Goal: Task Accomplishment & Management: Use online tool/utility

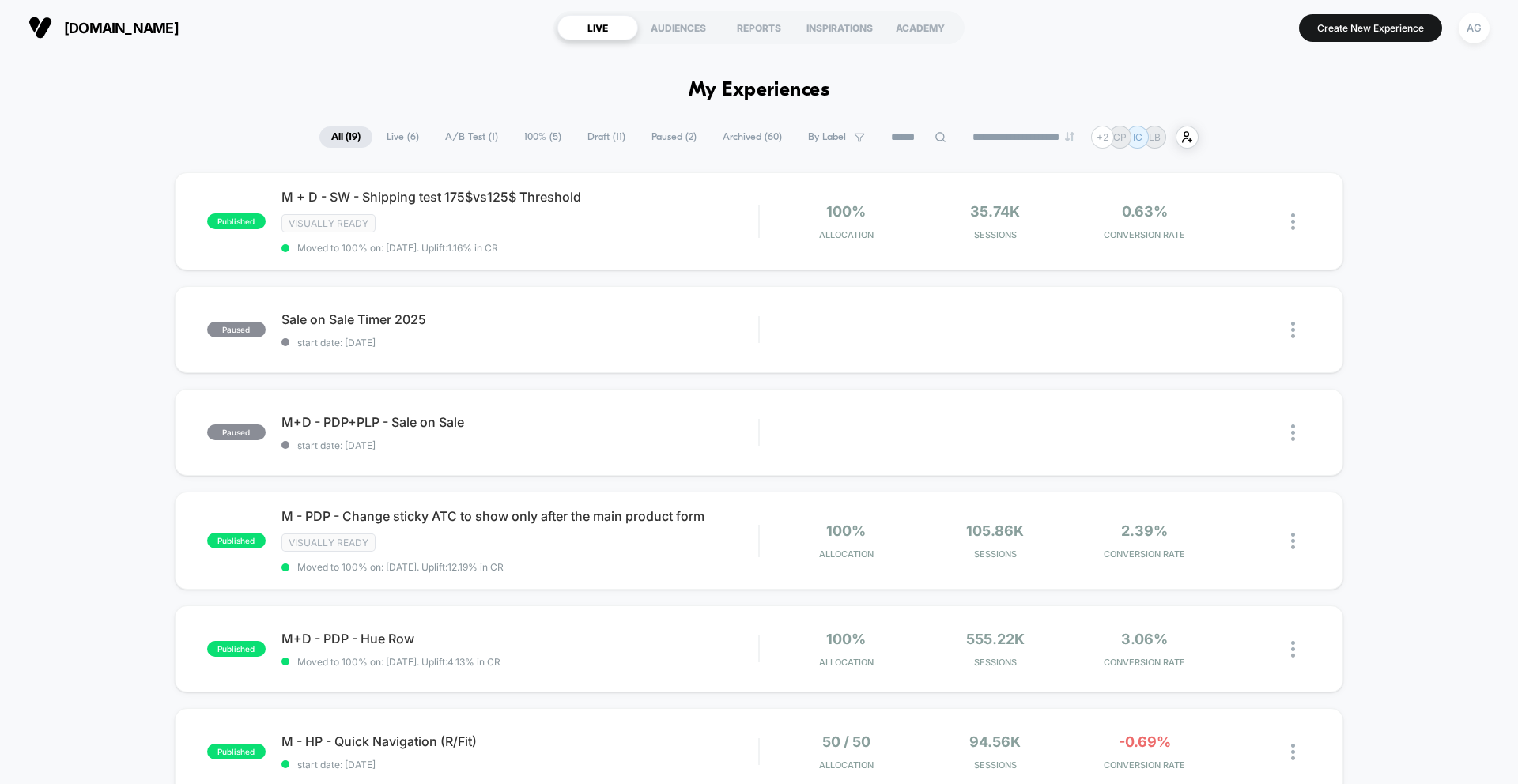
click at [1396, 29] on button "Create New Experience" at bounding box center [1370, 28] width 143 height 28
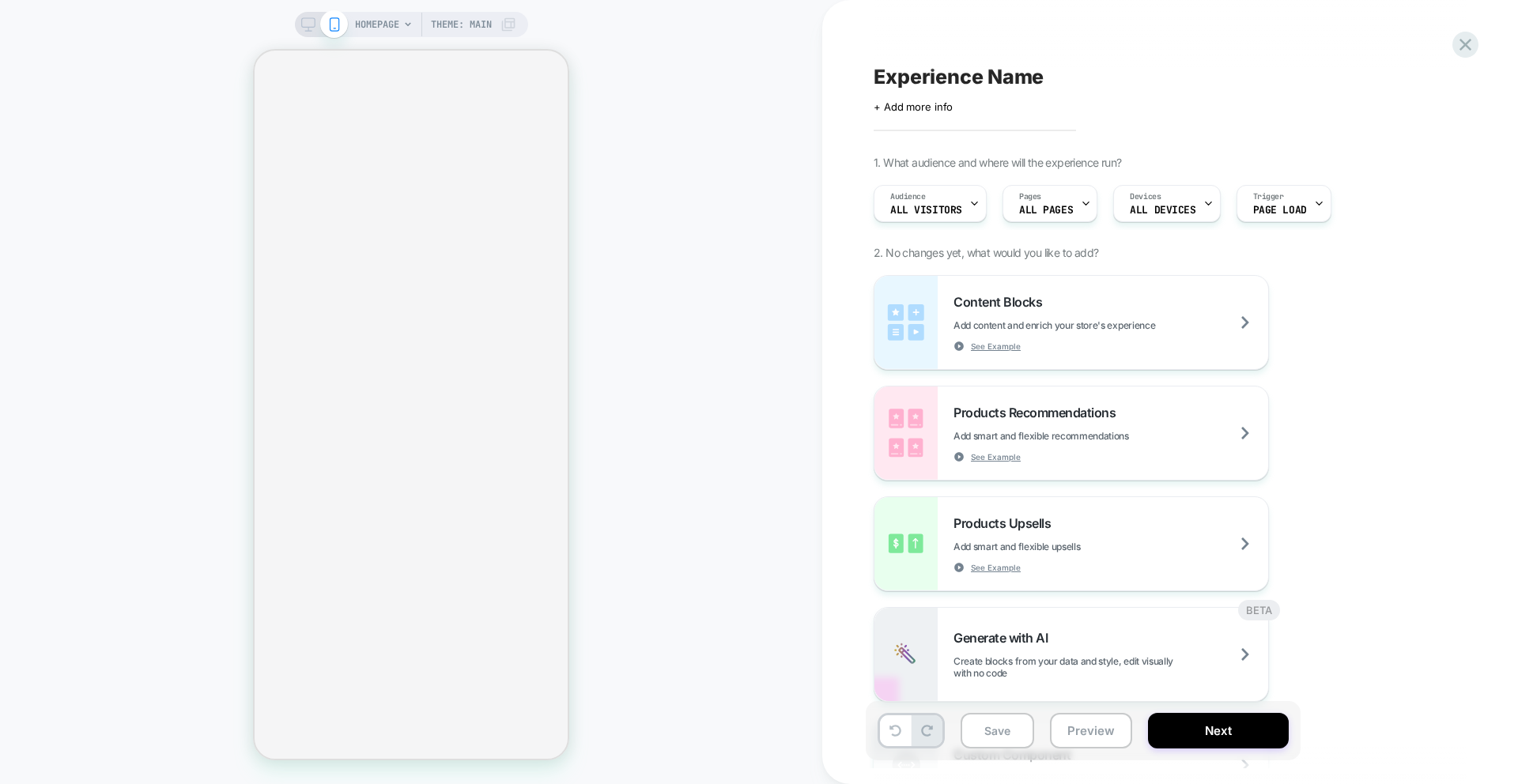
click at [376, 9] on div "HOMEPAGE Theme: MAIN" at bounding box center [411, 392] width 822 height 784
click at [376, 19] on span "HOMEPAGE" at bounding box center [377, 25] width 45 height 25
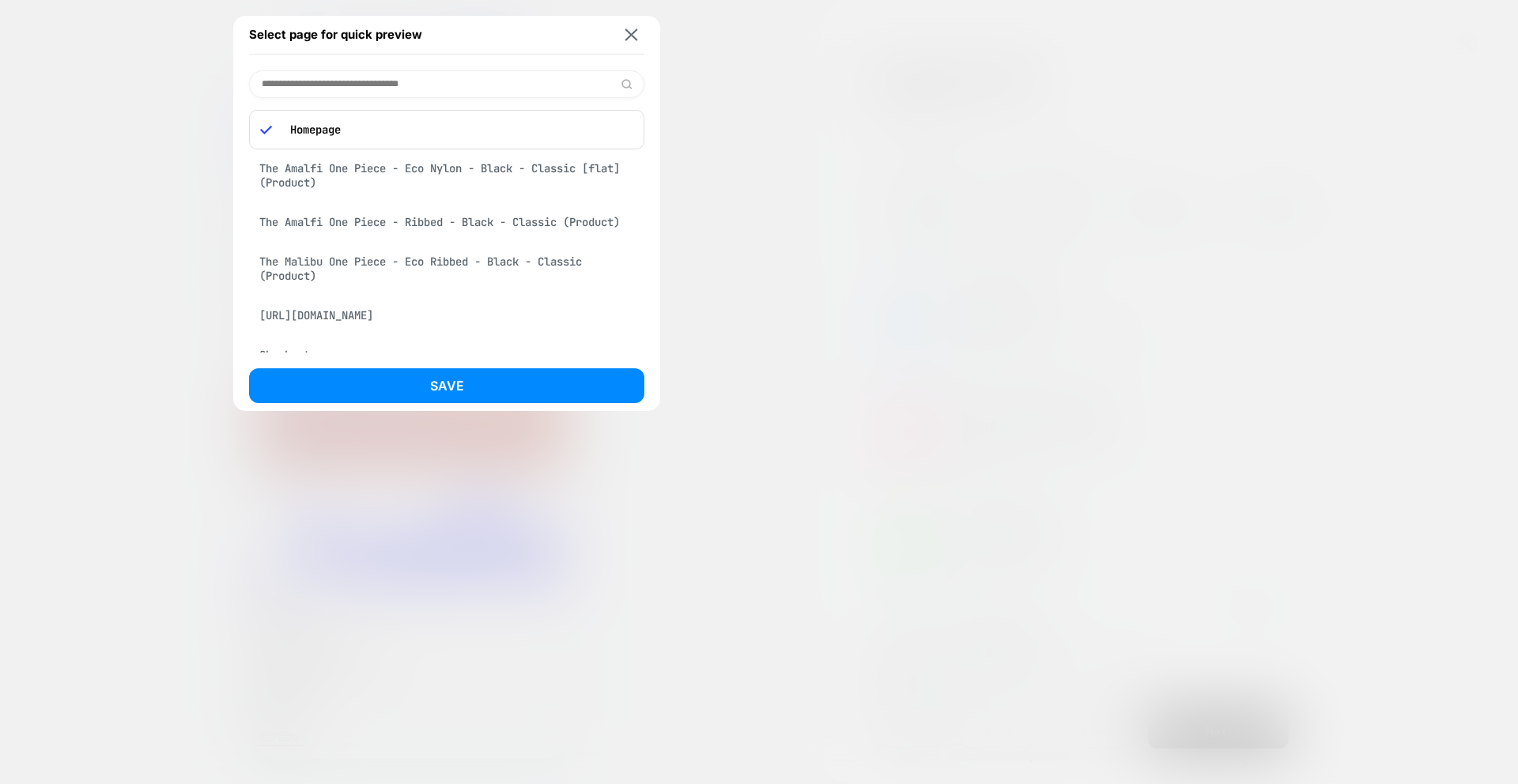
click at [349, 68] on div "Select page for quick preview Homepage The Amalfi One Piece - Eco Nylon - Black…" at bounding box center [446, 213] width 427 height 408
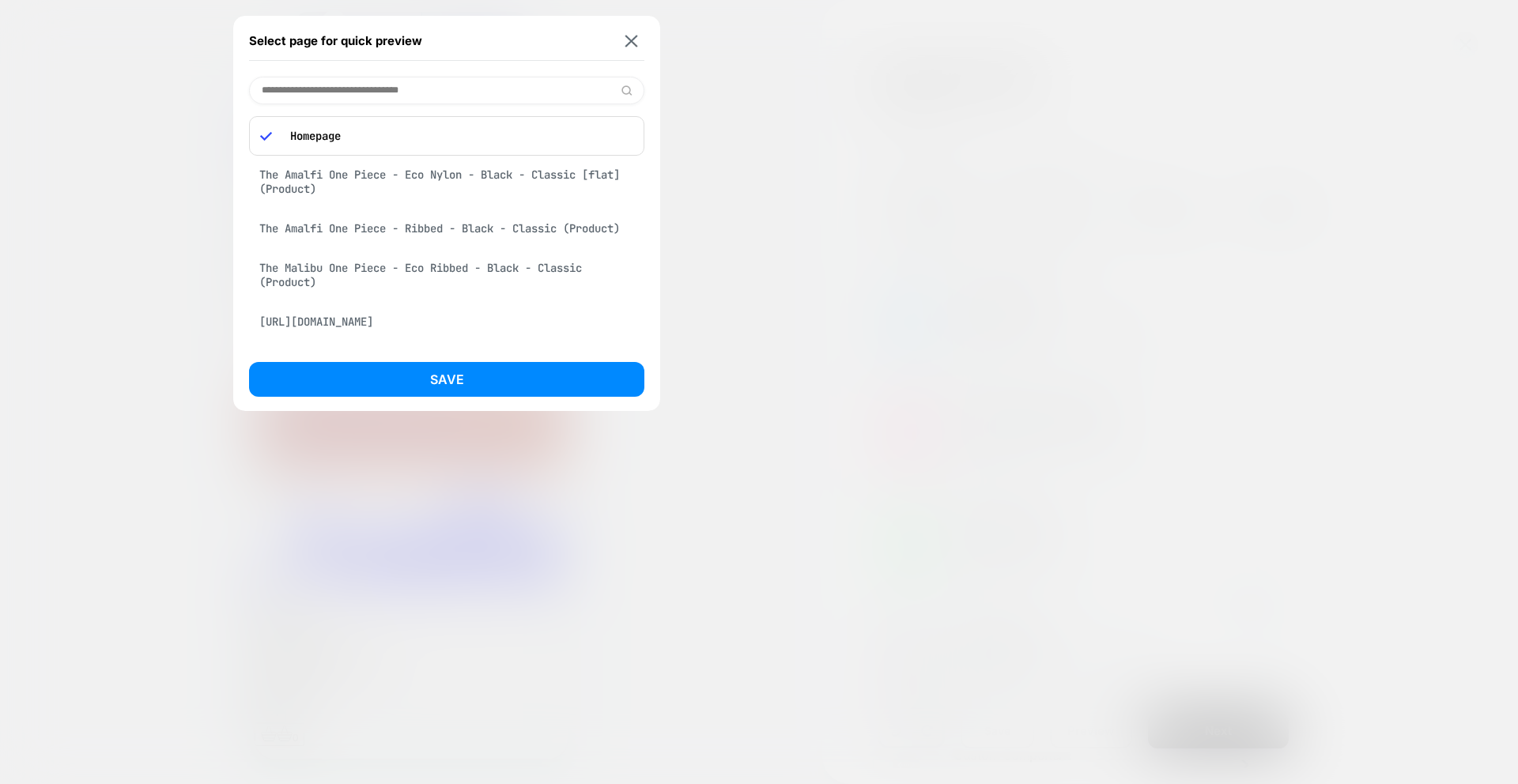
paste input "**********"
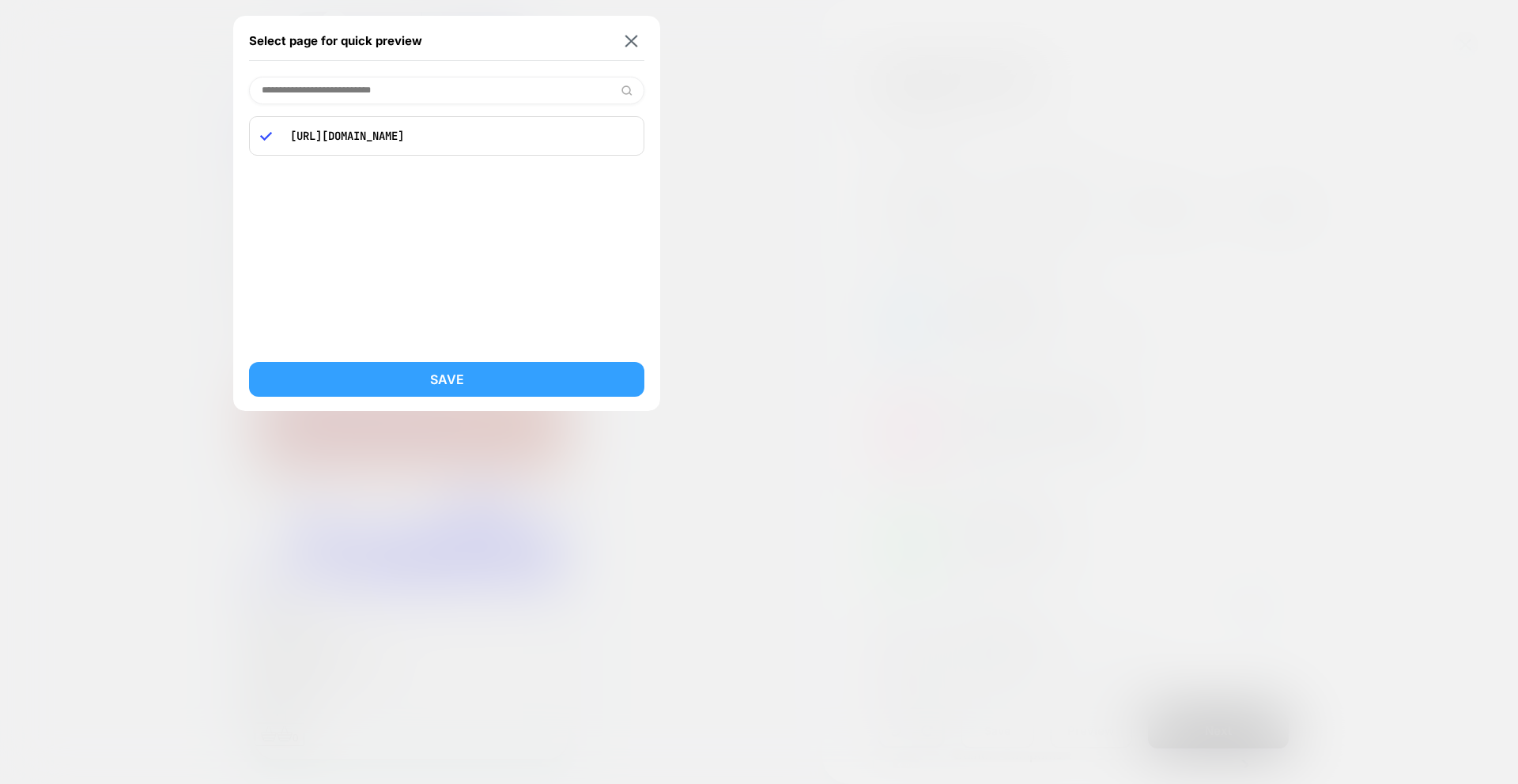
type input "**********"
click at [401, 363] on button "Save" at bounding box center [446, 379] width 395 height 35
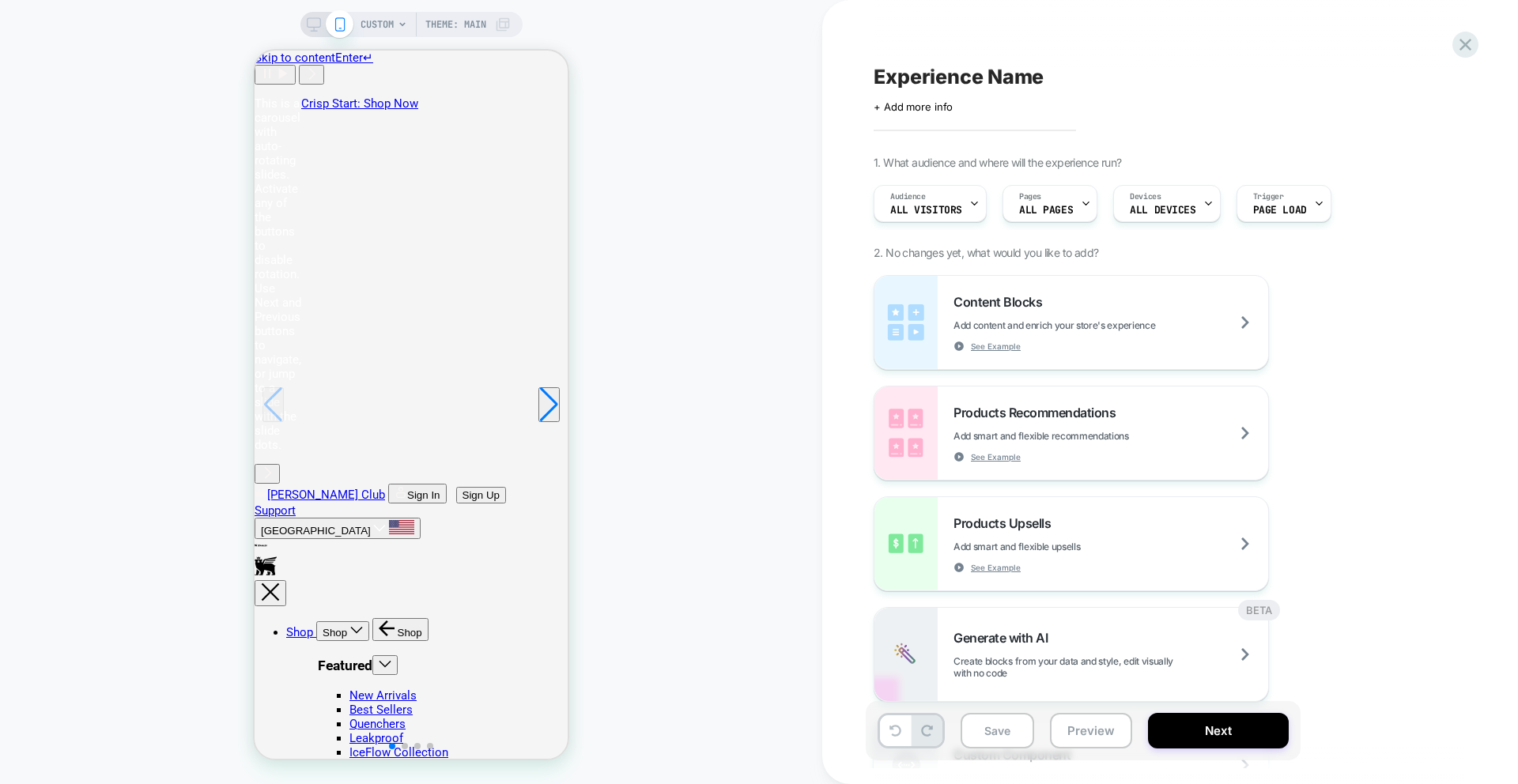
click at [393, 30] on div "CUSTOM Theme: MAIN" at bounding box center [435, 25] width 150 height 25
click at [386, 25] on span "CUSTOM" at bounding box center [377, 25] width 33 height 25
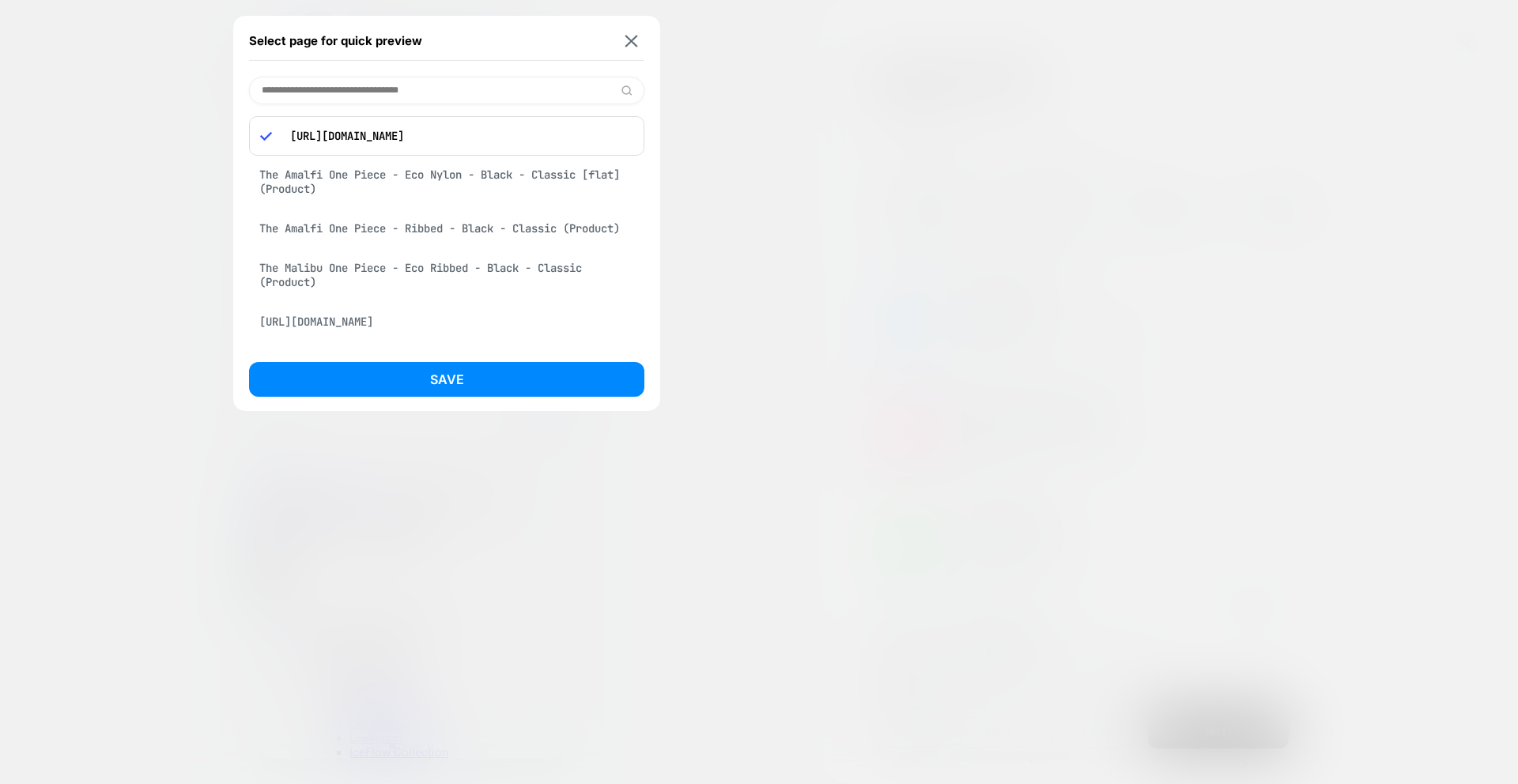
click at [362, 94] on input at bounding box center [446, 90] width 395 height 28
paste input "**********"
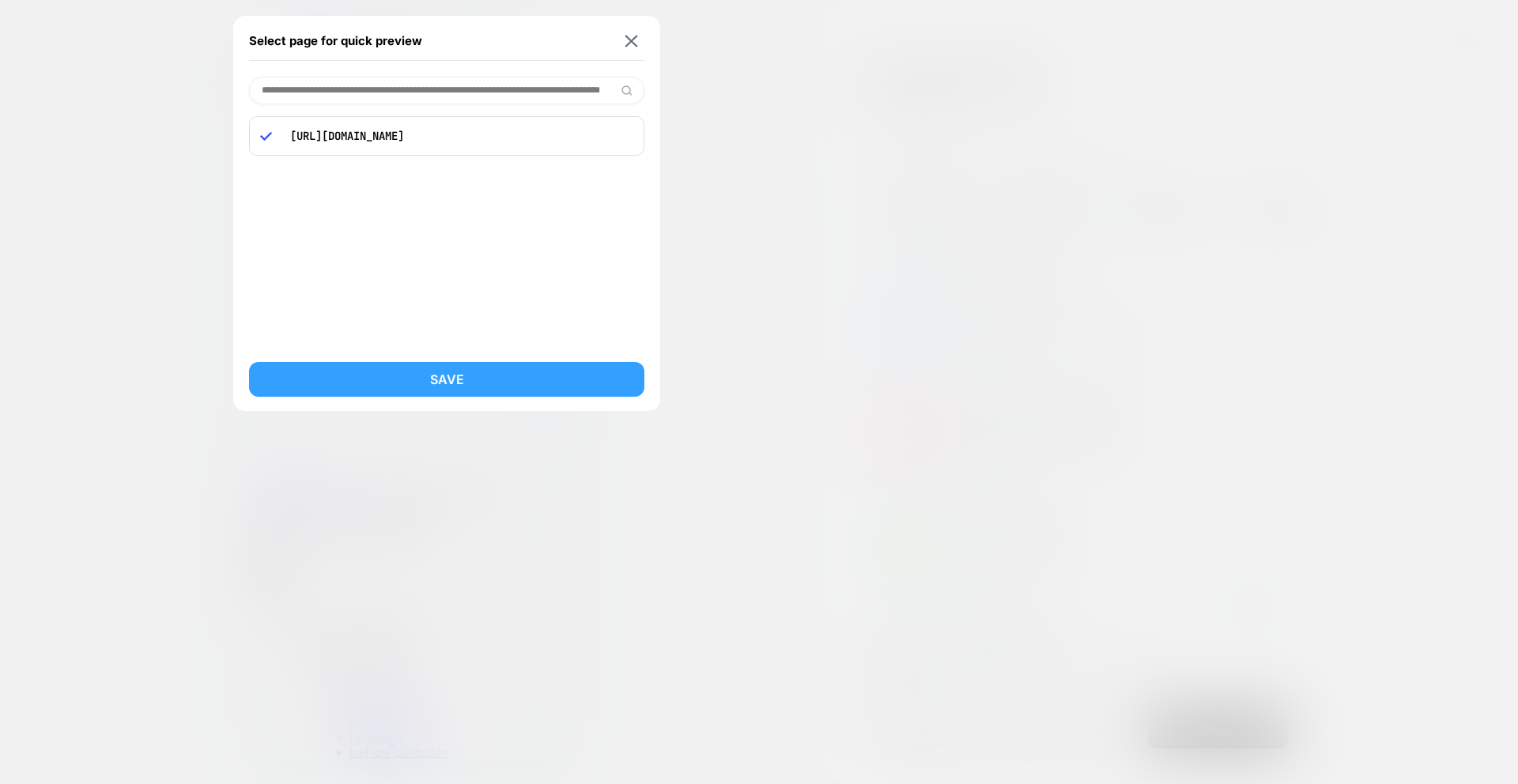
type input "**********"
click at [446, 373] on button "Save" at bounding box center [446, 379] width 395 height 35
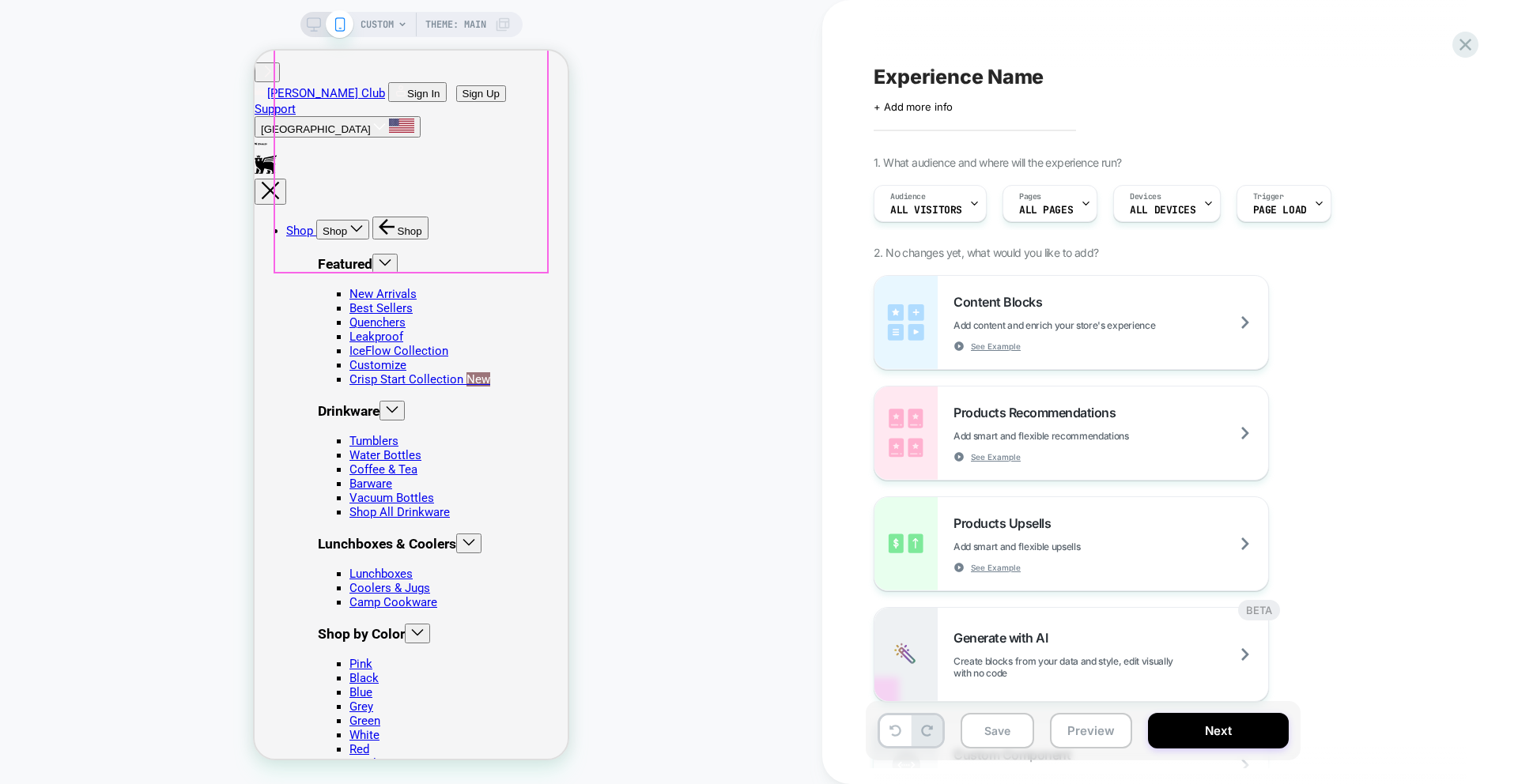
scroll to position [530, 0]
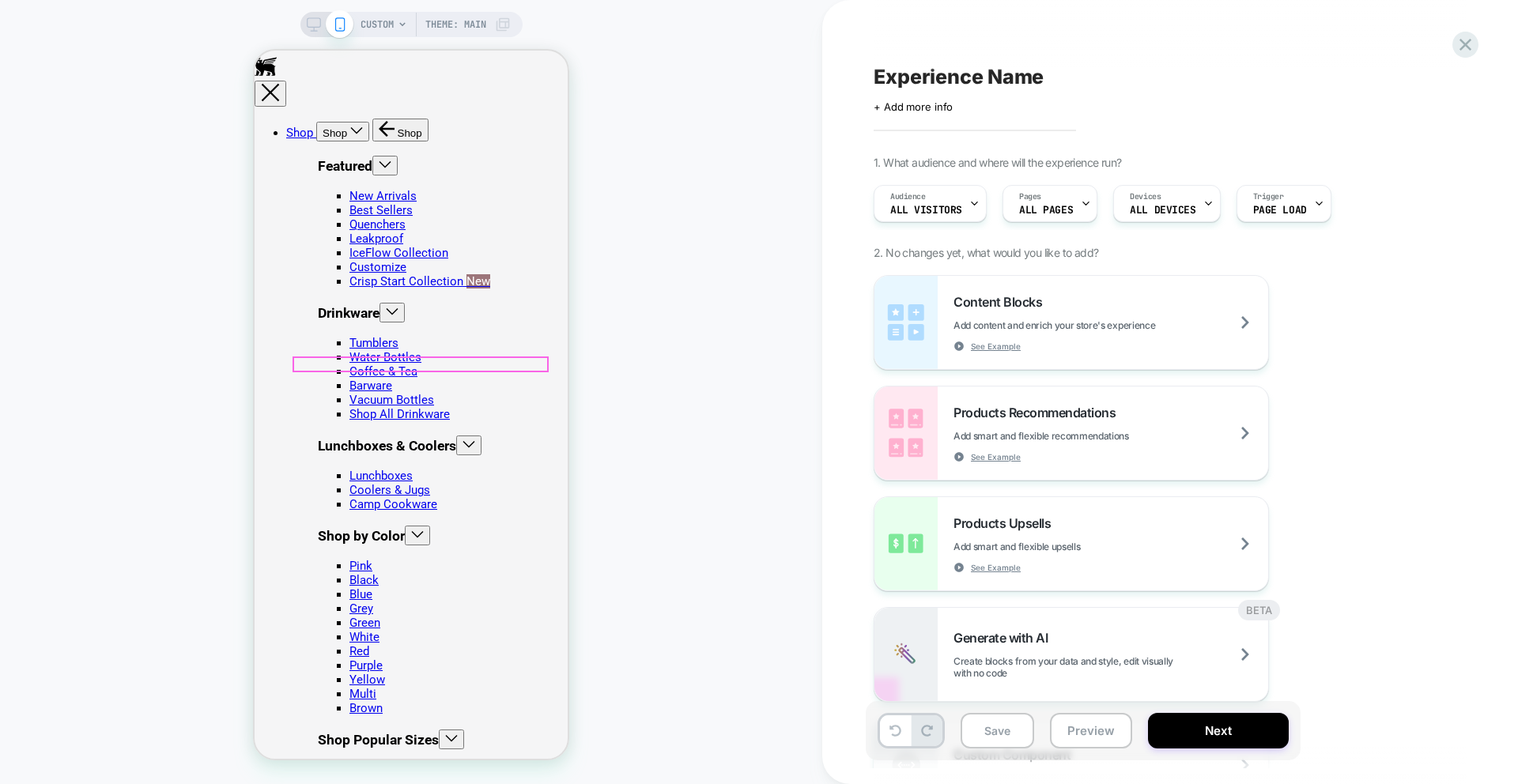
scroll to position [369, 0]
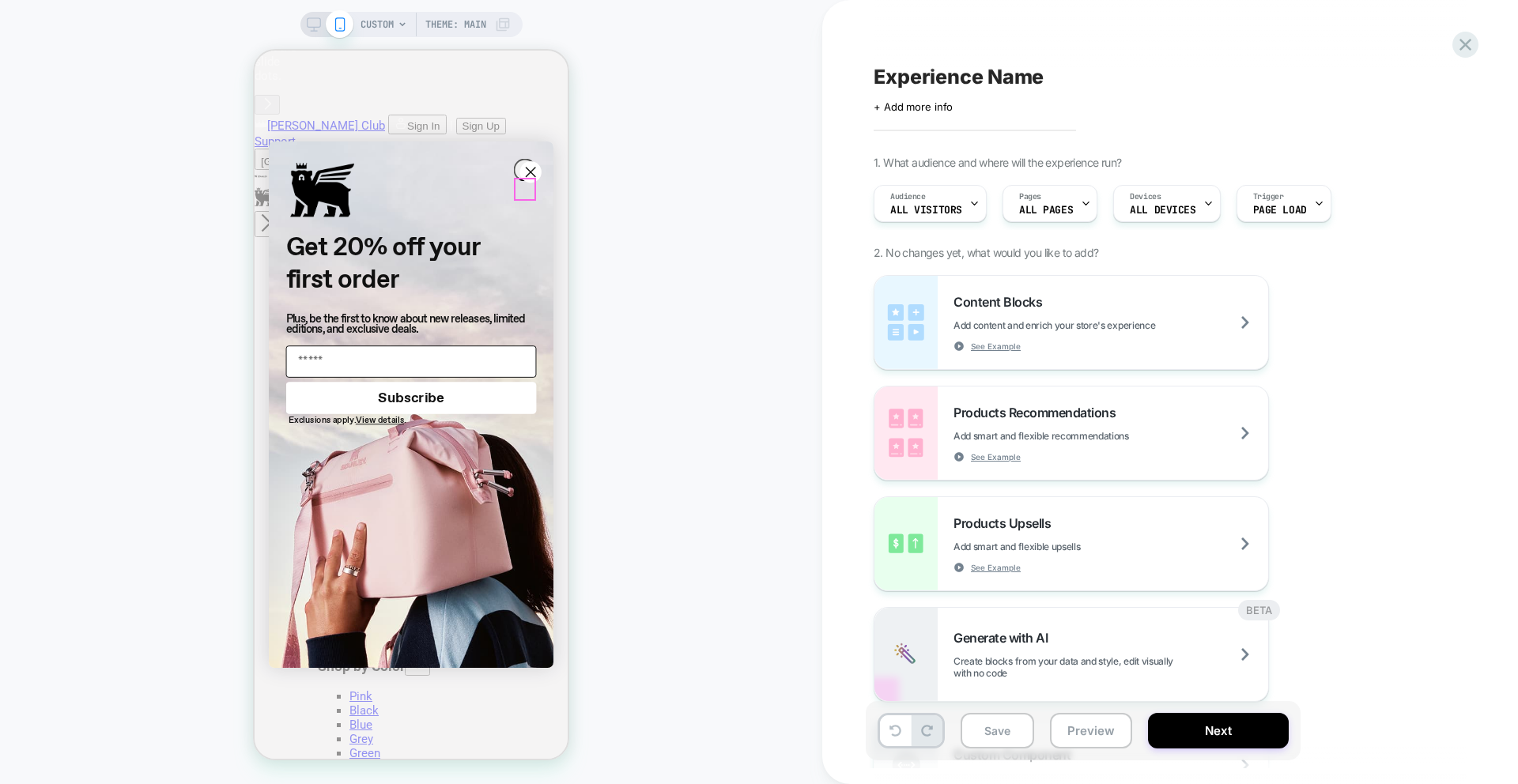
click at [530, 183] on circle "Close dialog" at bounding box center [530, 172] width 21 height 21
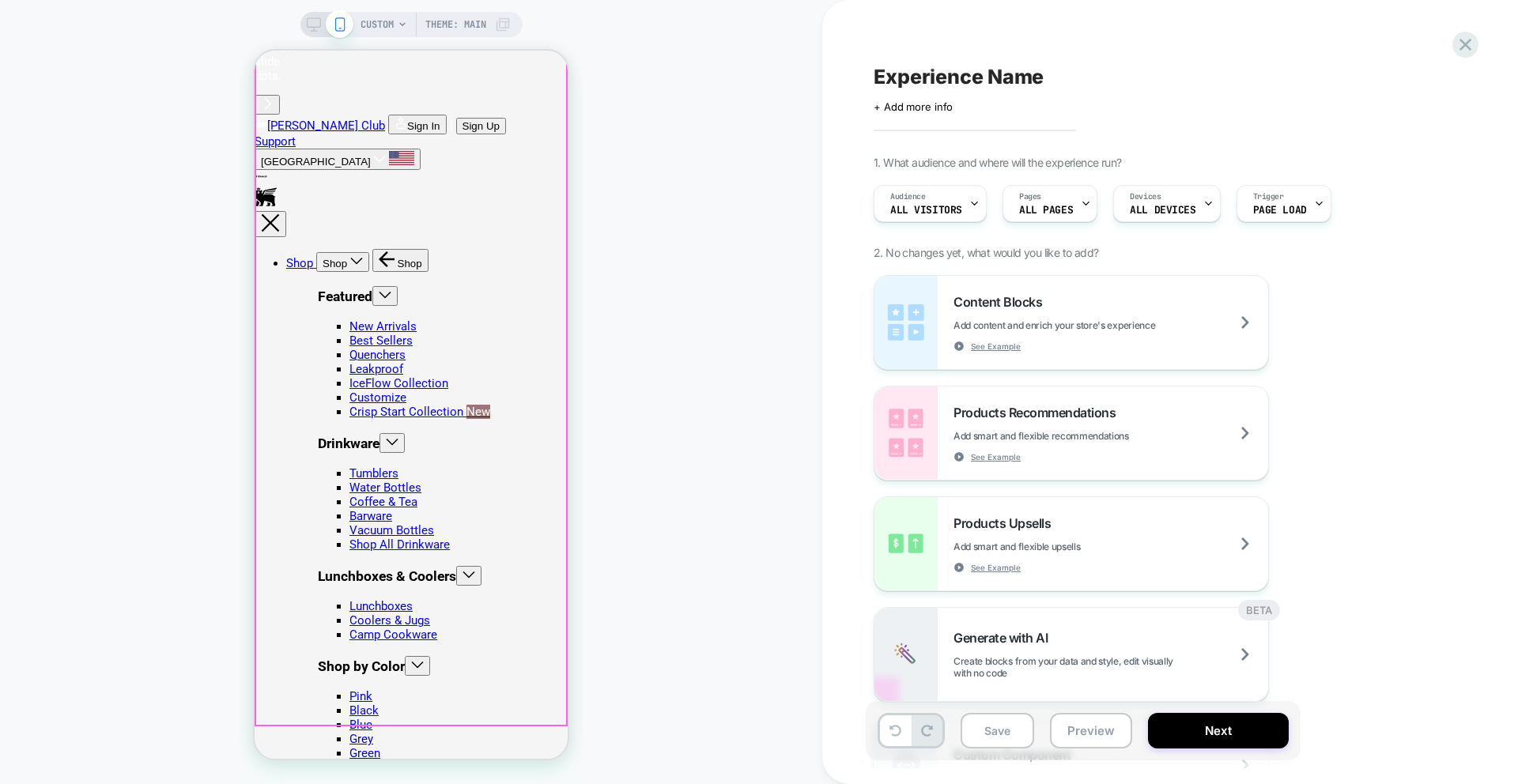
scroll to position [0, 0]
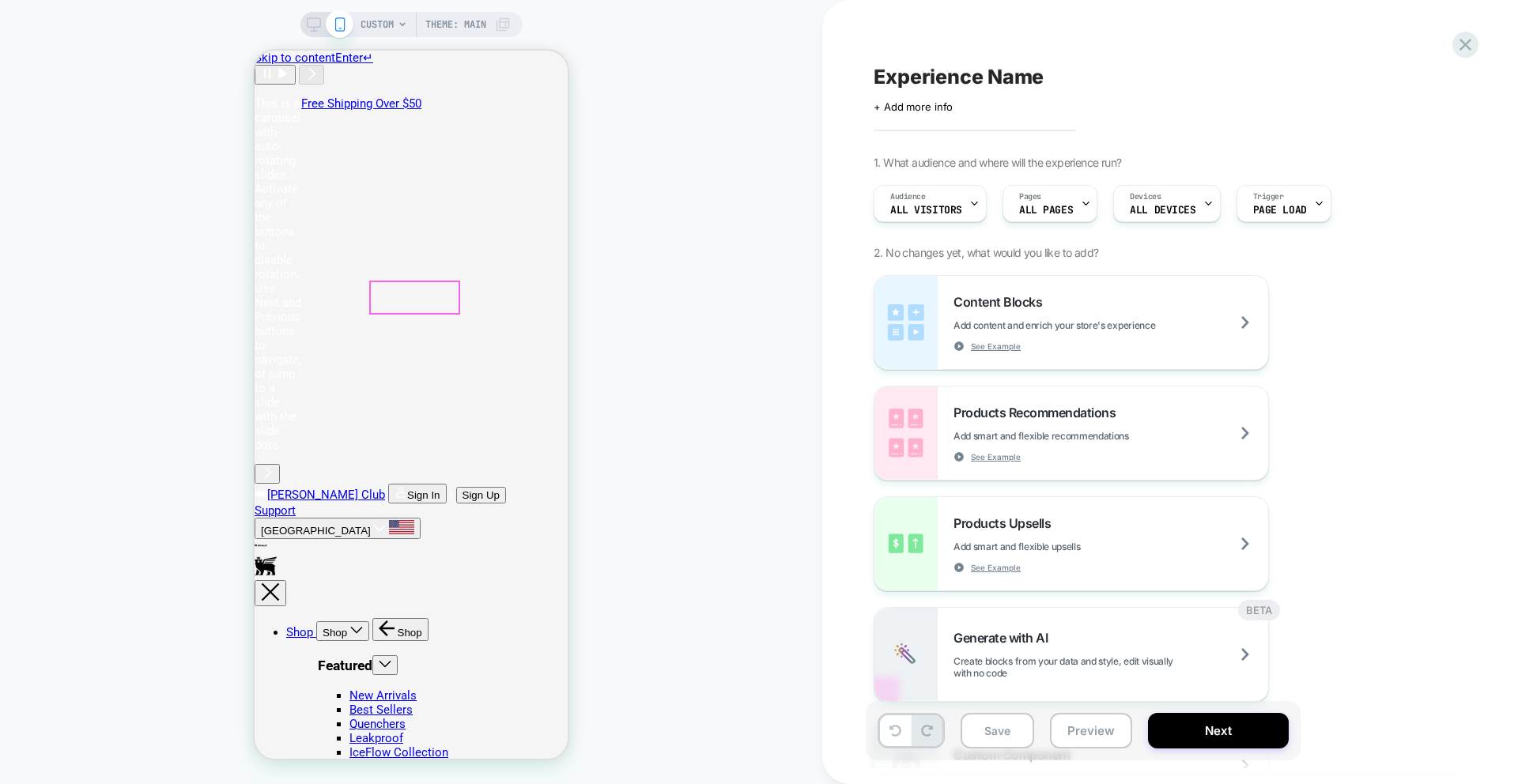
click at [344, 297] on div at bounding box center [411, 305] width 272 height 49
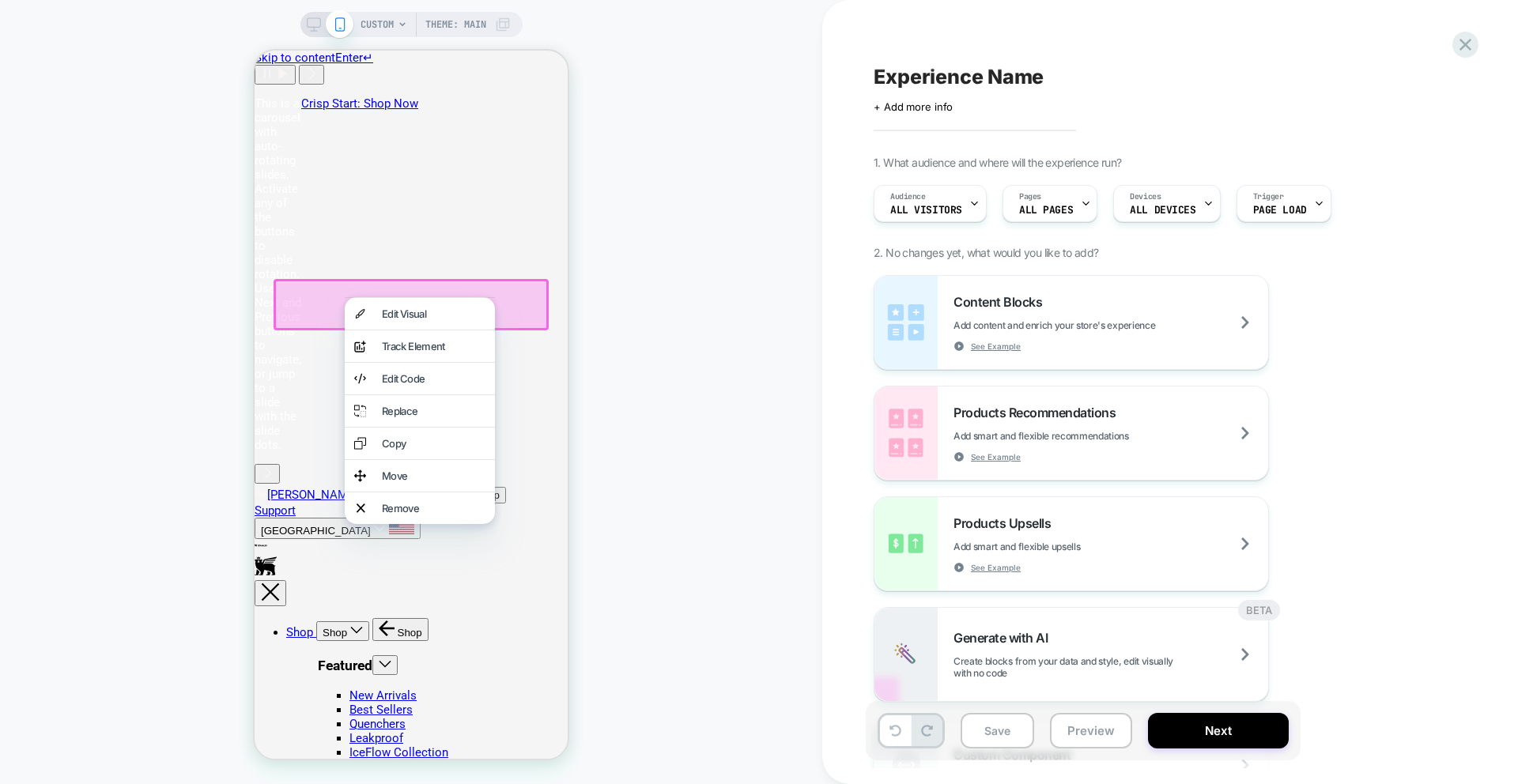
click at [611, 262] on div "CUSTOM Theme: MAIN" at bounding box center [411, 392] width 822 height 752
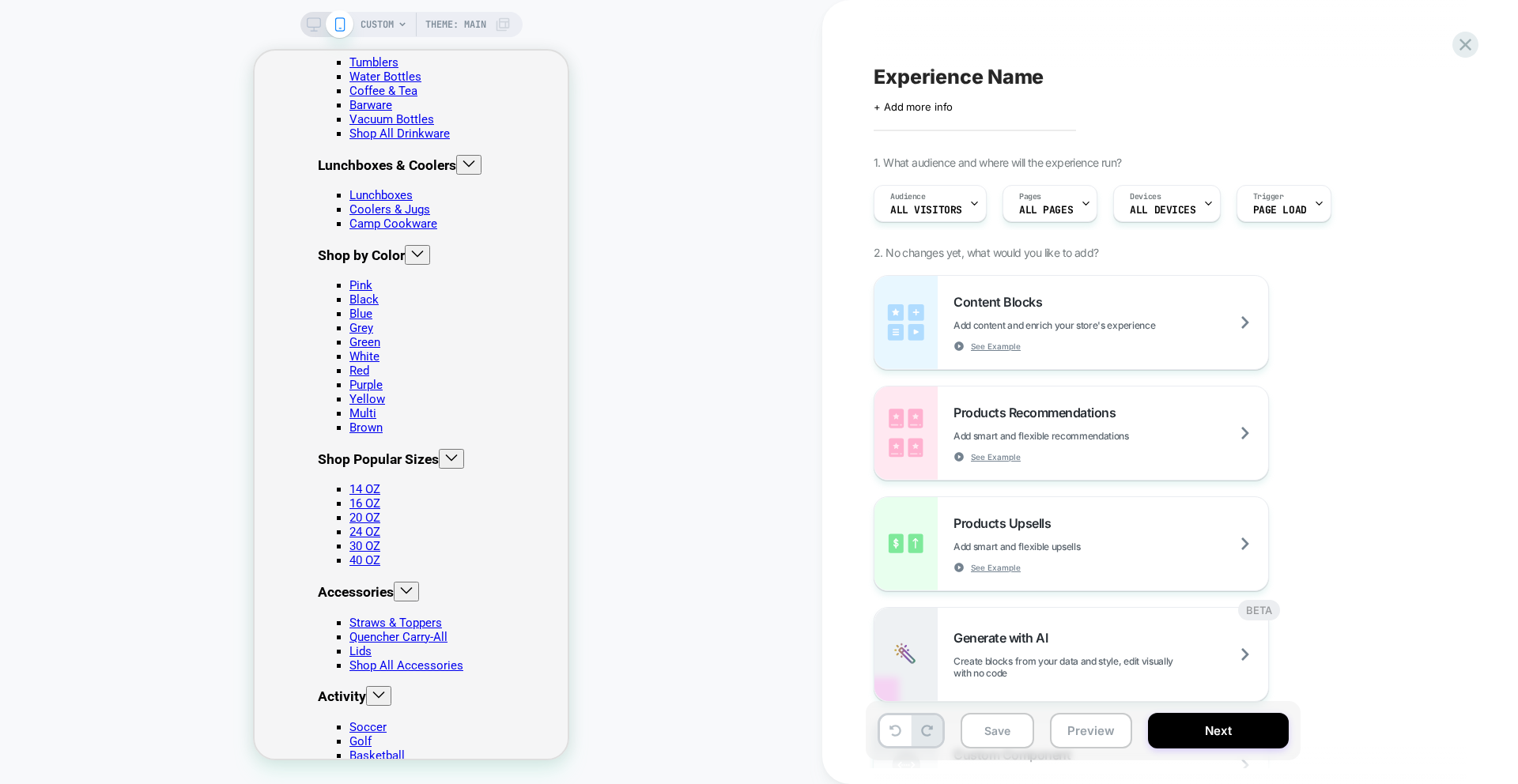
scroll to position [714, 0]
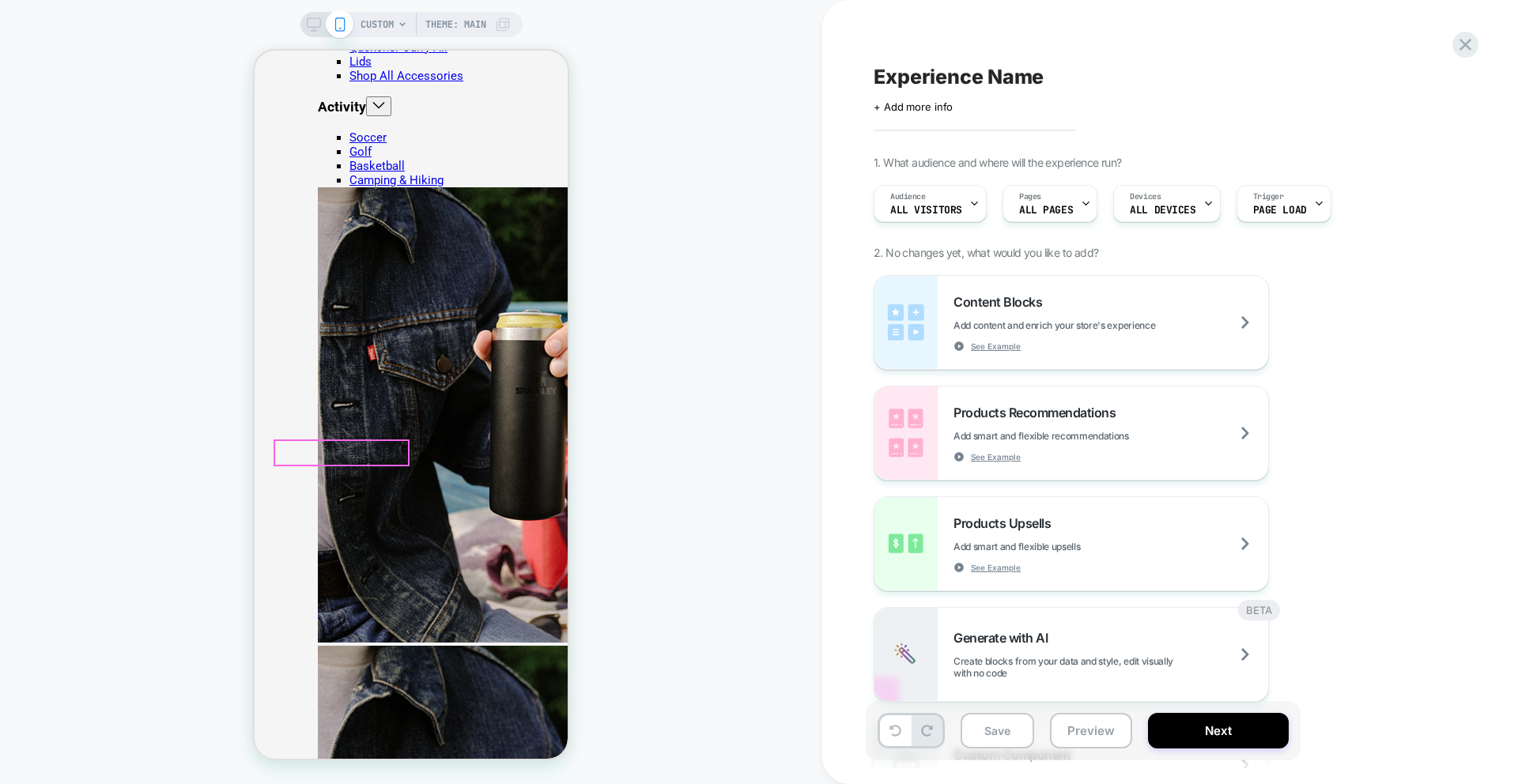
scroll to position [1352, 0]
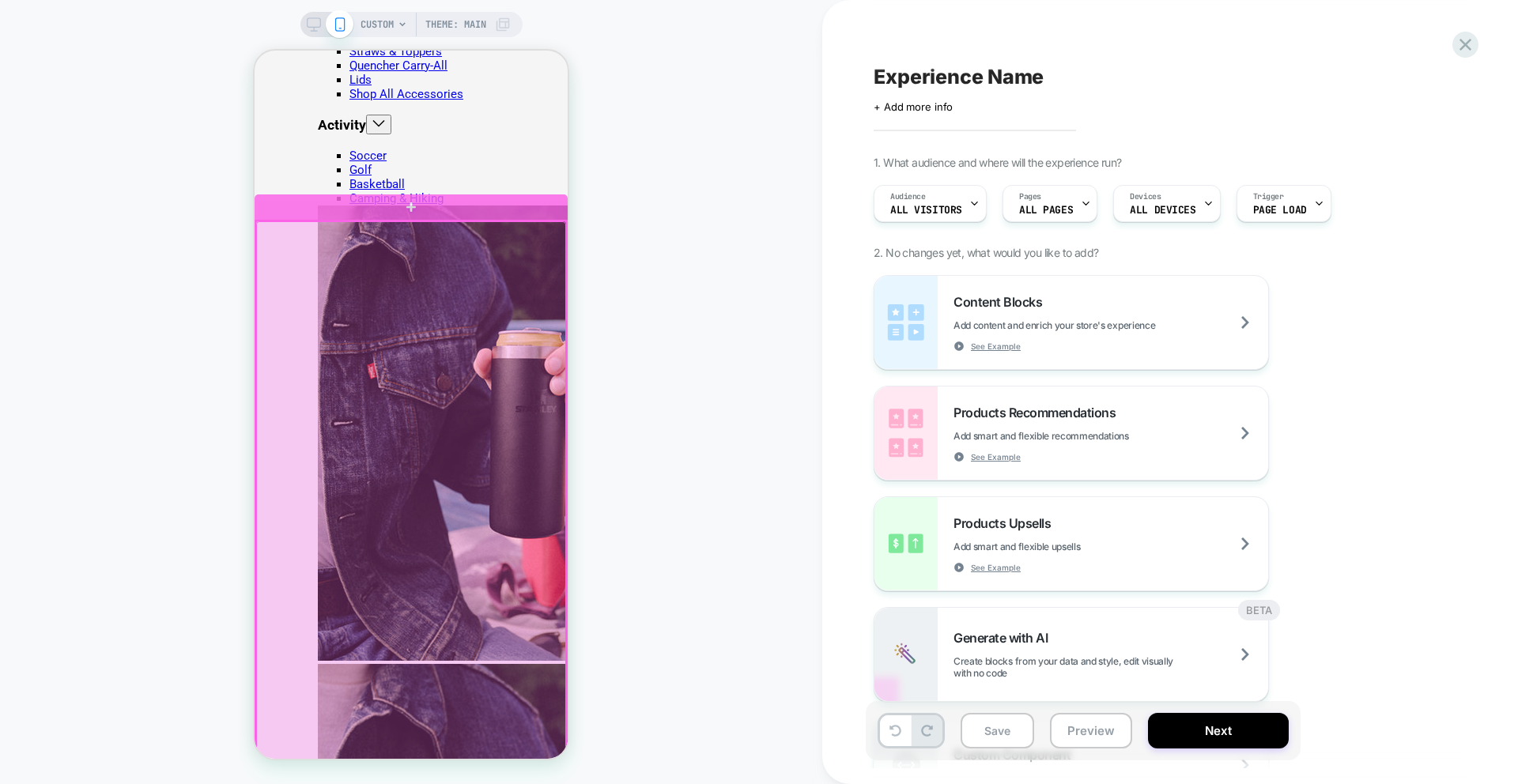
click at [507, 240] on div at bounding box center [411, 534] width 310 height 625
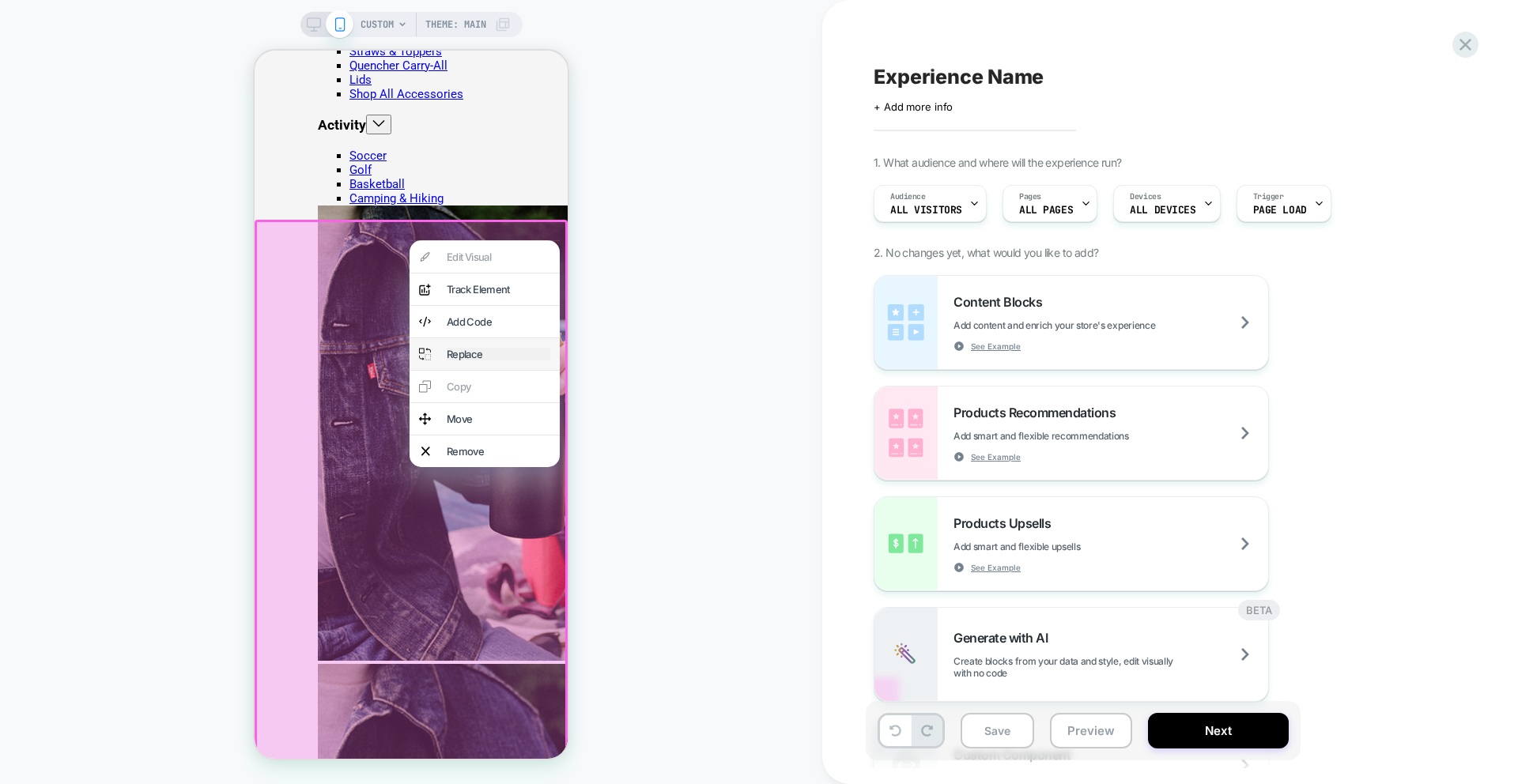
click at [479, 360] on div "Replace" at bounding box center [499, 354] width 103 height 13
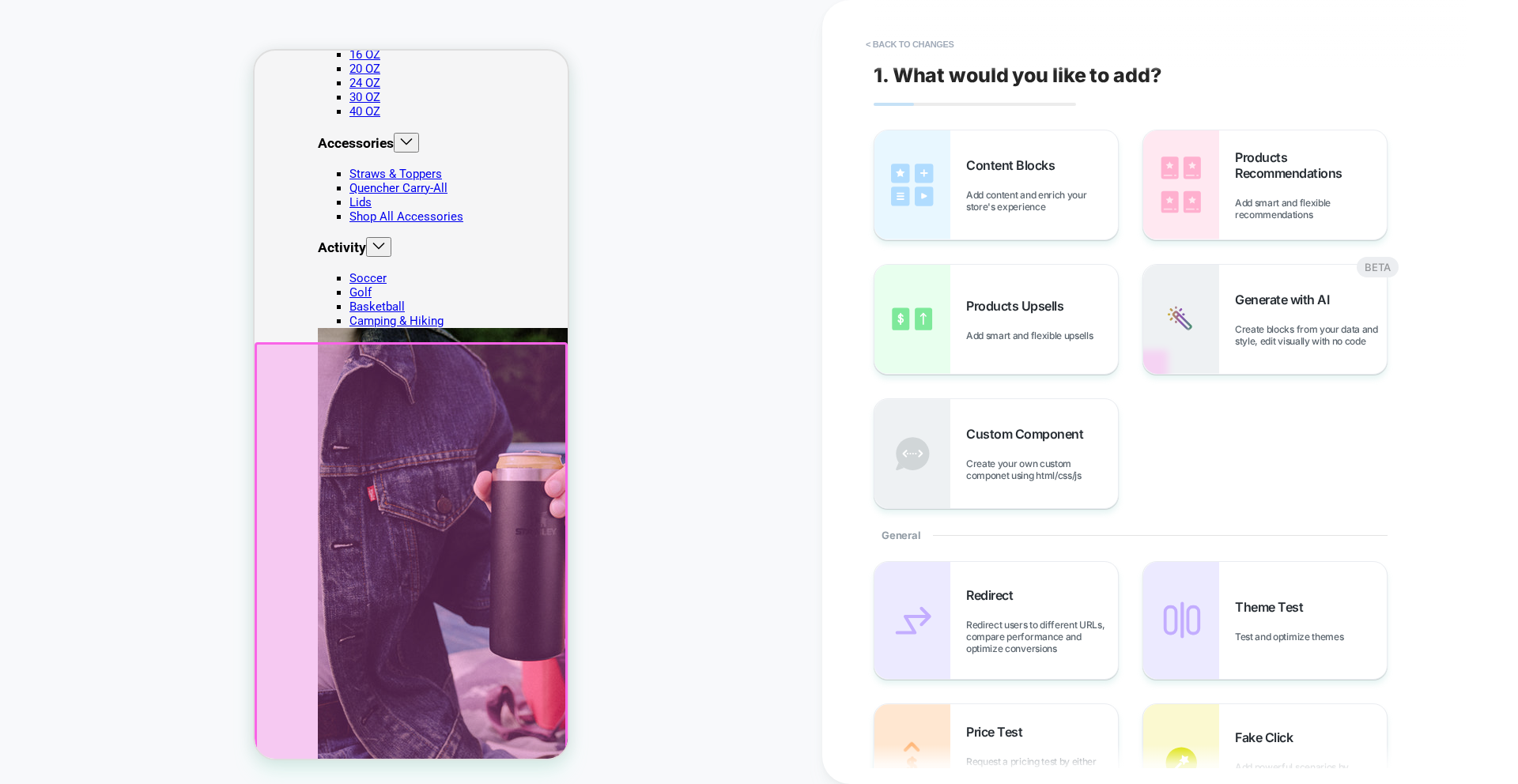
scroll to position [1188, 0]
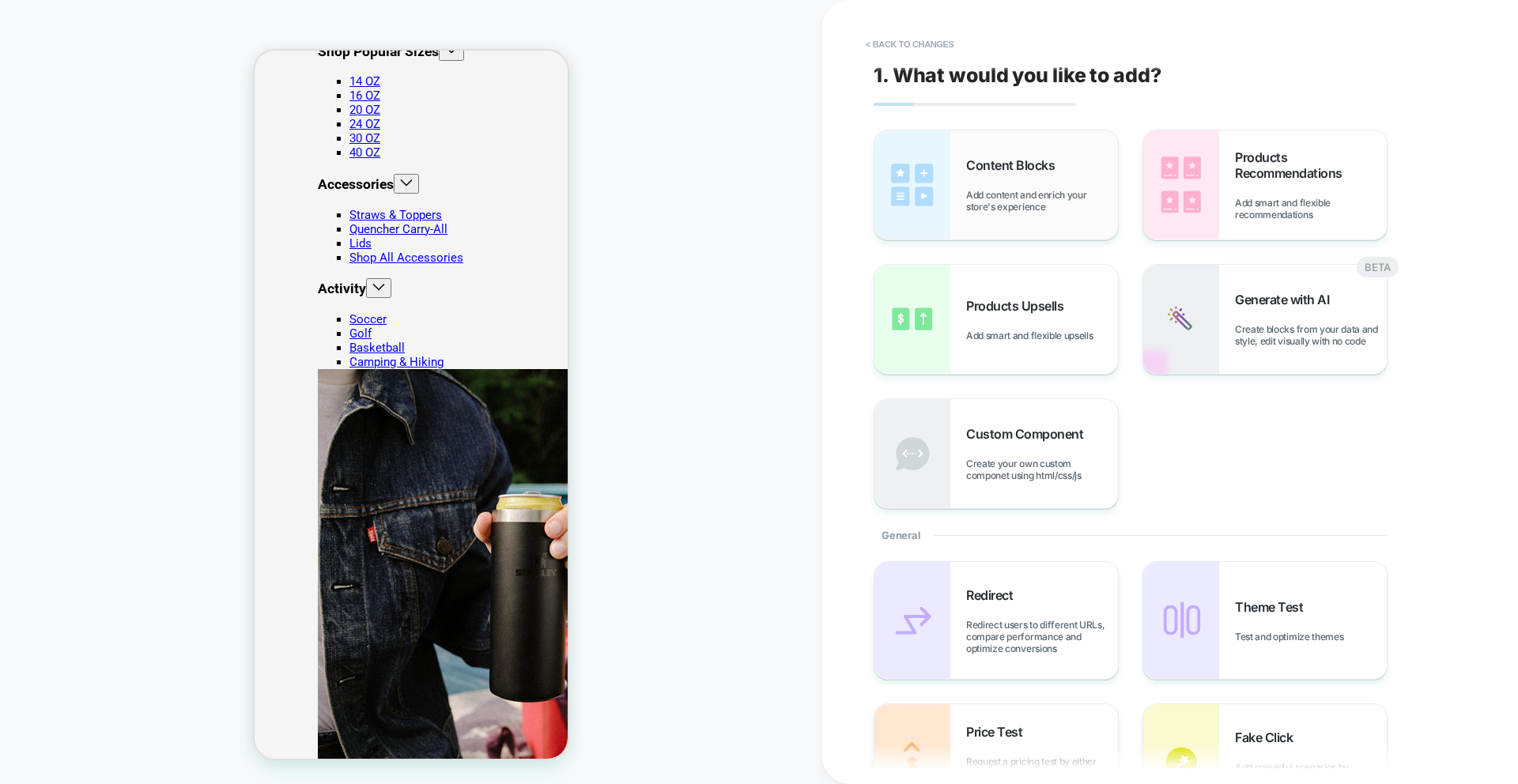
click at [1049, 183] on div "Content Blocks Add content and enrich your store's experience" at bounding box center [1042, 185] width 152 height 56
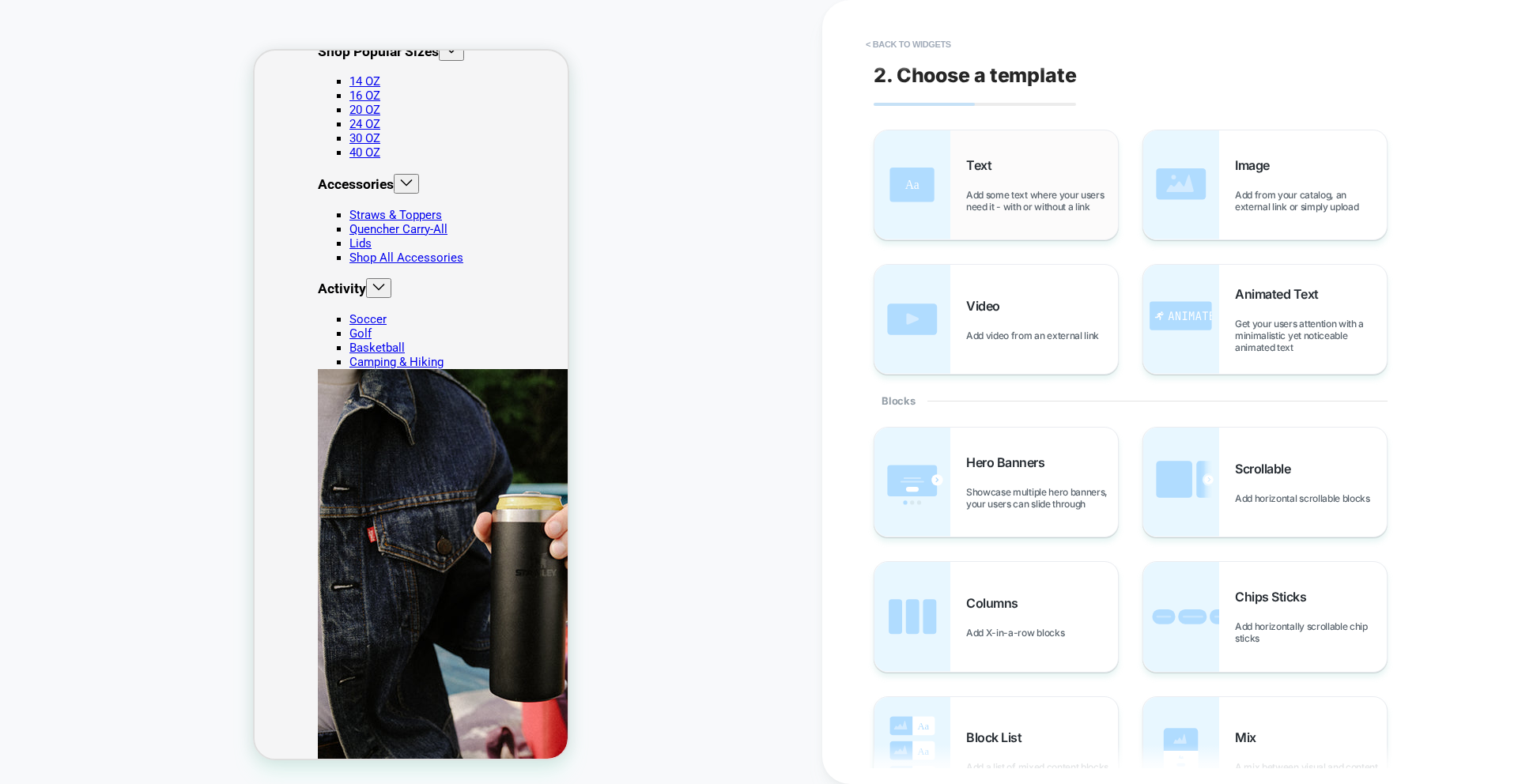
click at [1048, 183] on div "Text Add some text where your users need it - with or without a link" at bounding box center [1042, 185] width 152 height 56
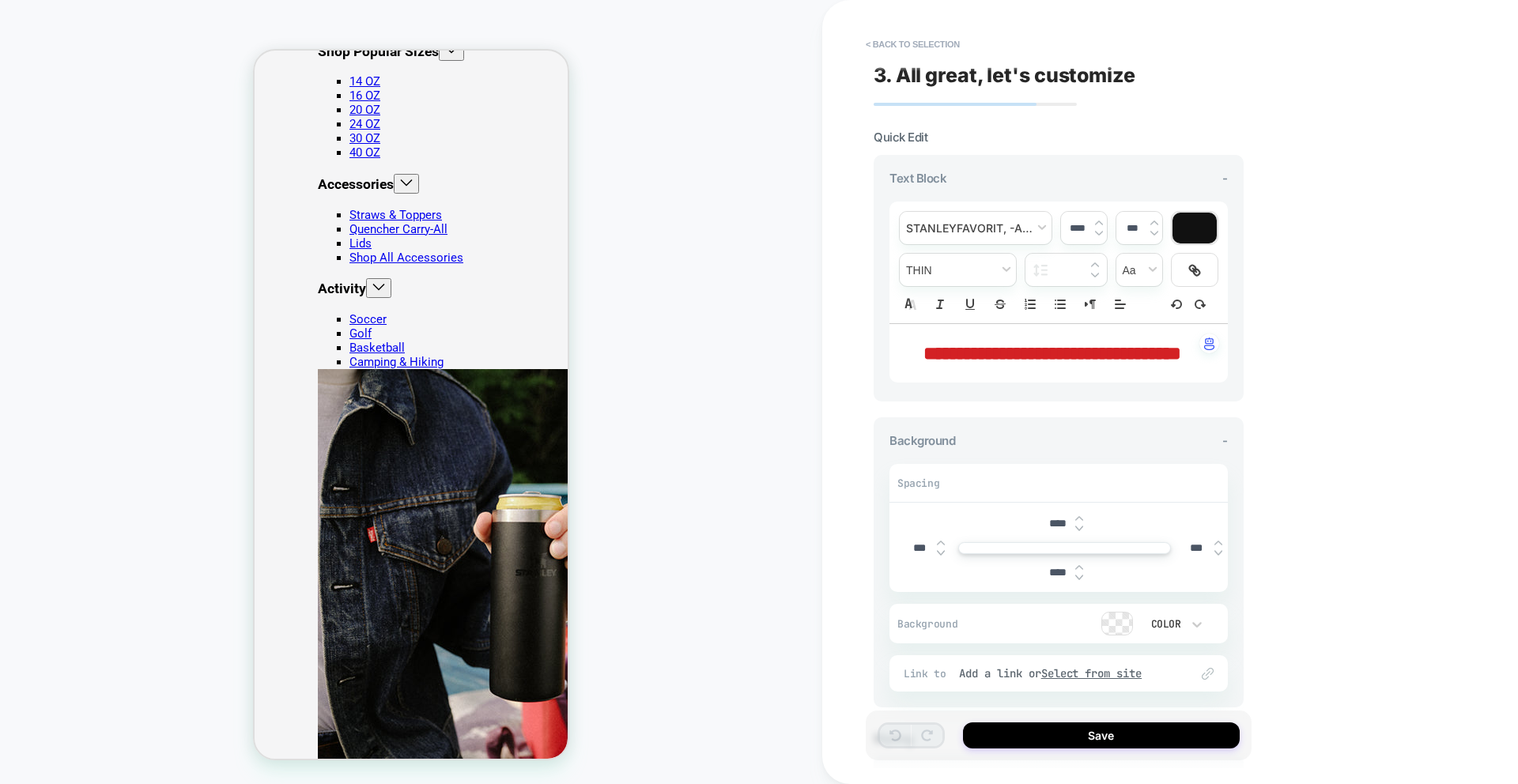
scroll to position [1201, 0]
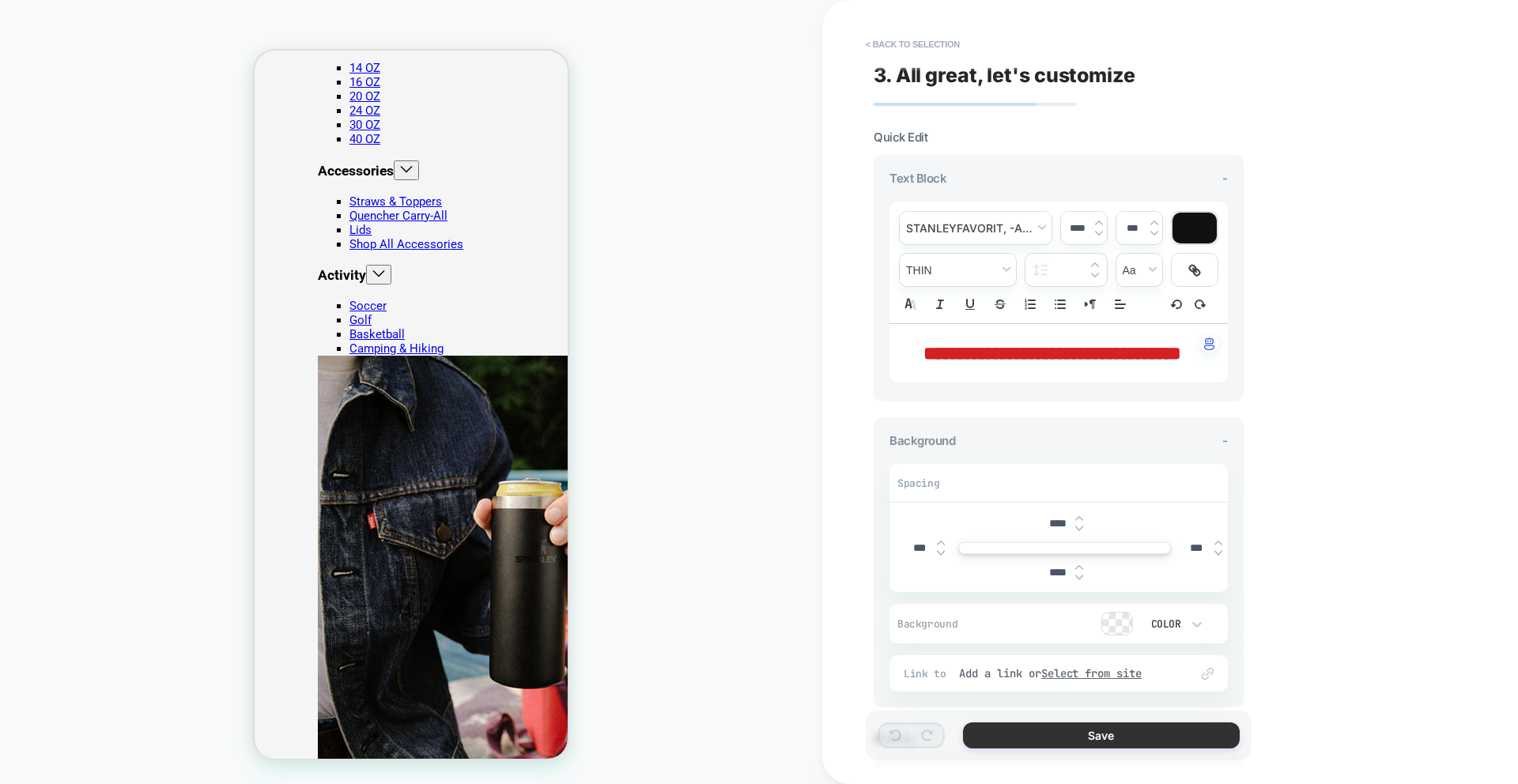
click at [1086, 740] on button "Save" at bounding box center [1101, 735] width 277 height 26
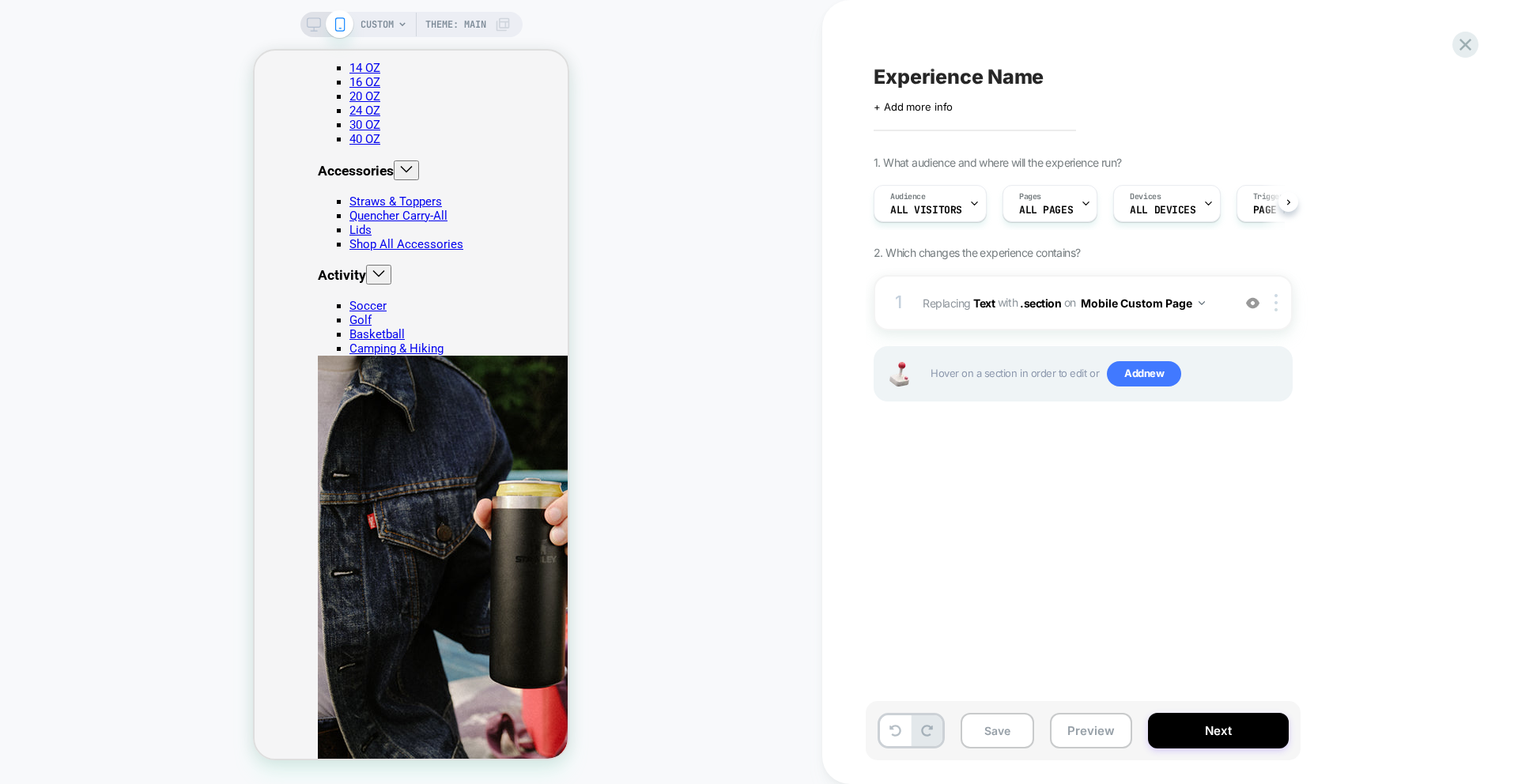
scroll to position [0, 1]
click at [1274, 300] on img at bounding box center [1275, 303] width 3 height 17
click at [1281, 305] on div at bounding box center [1279, 303] width 26 height 17
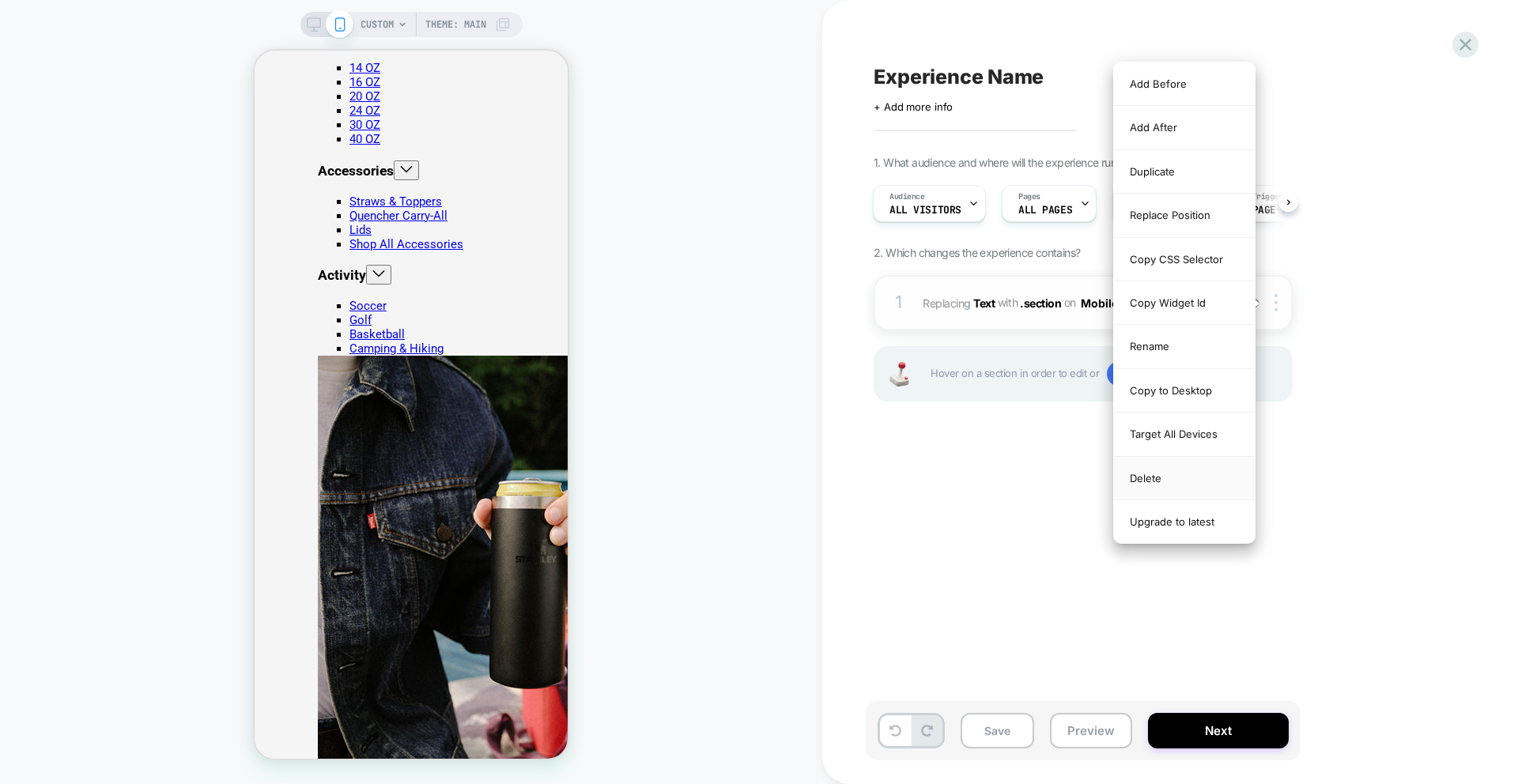
click at [1152, 476] on div "Delete" at bounding box center [1184, 479] width 141 height 44
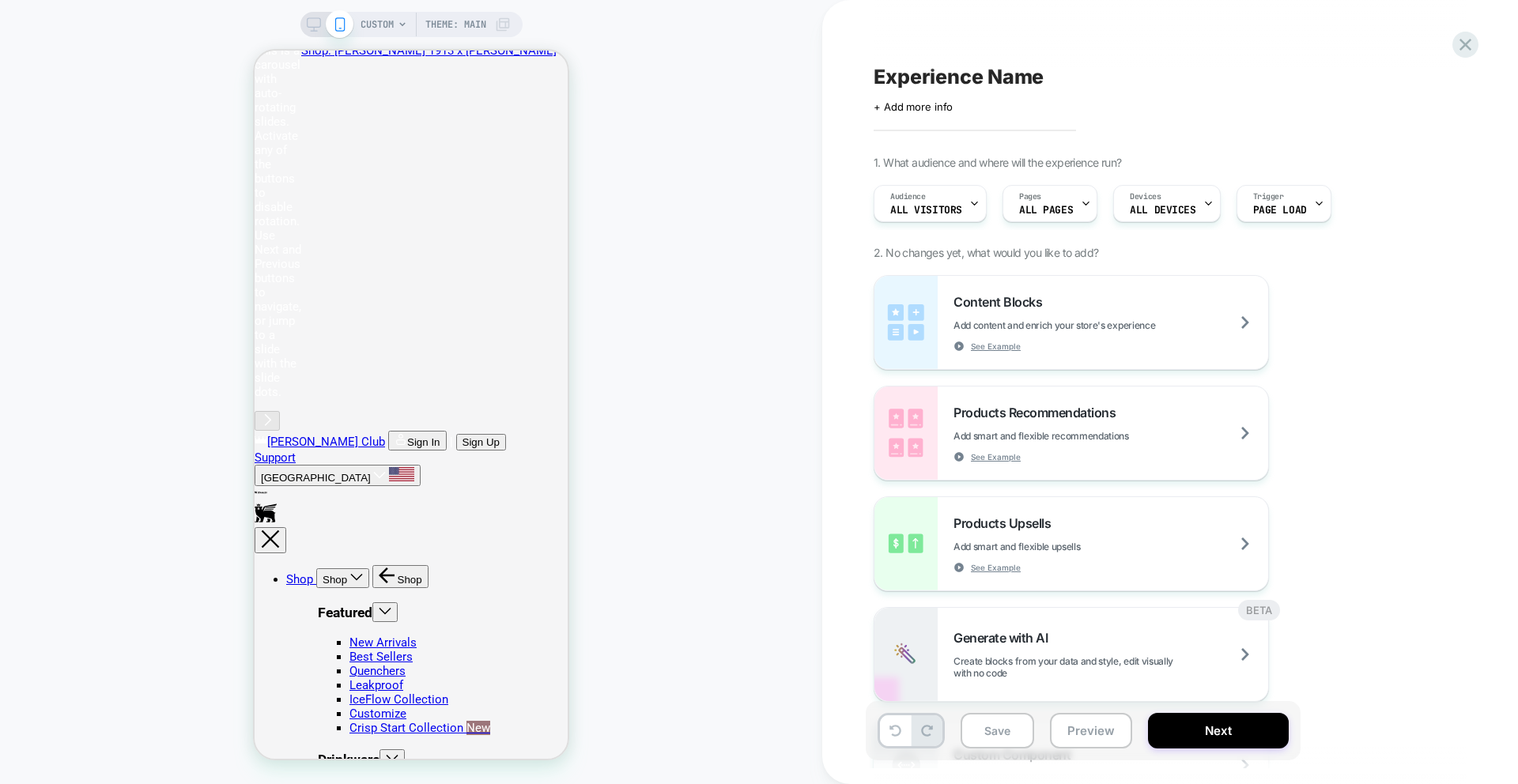
scroll to position [0, 0]
